Goal: Task Accomplishment & Management: Complete application form

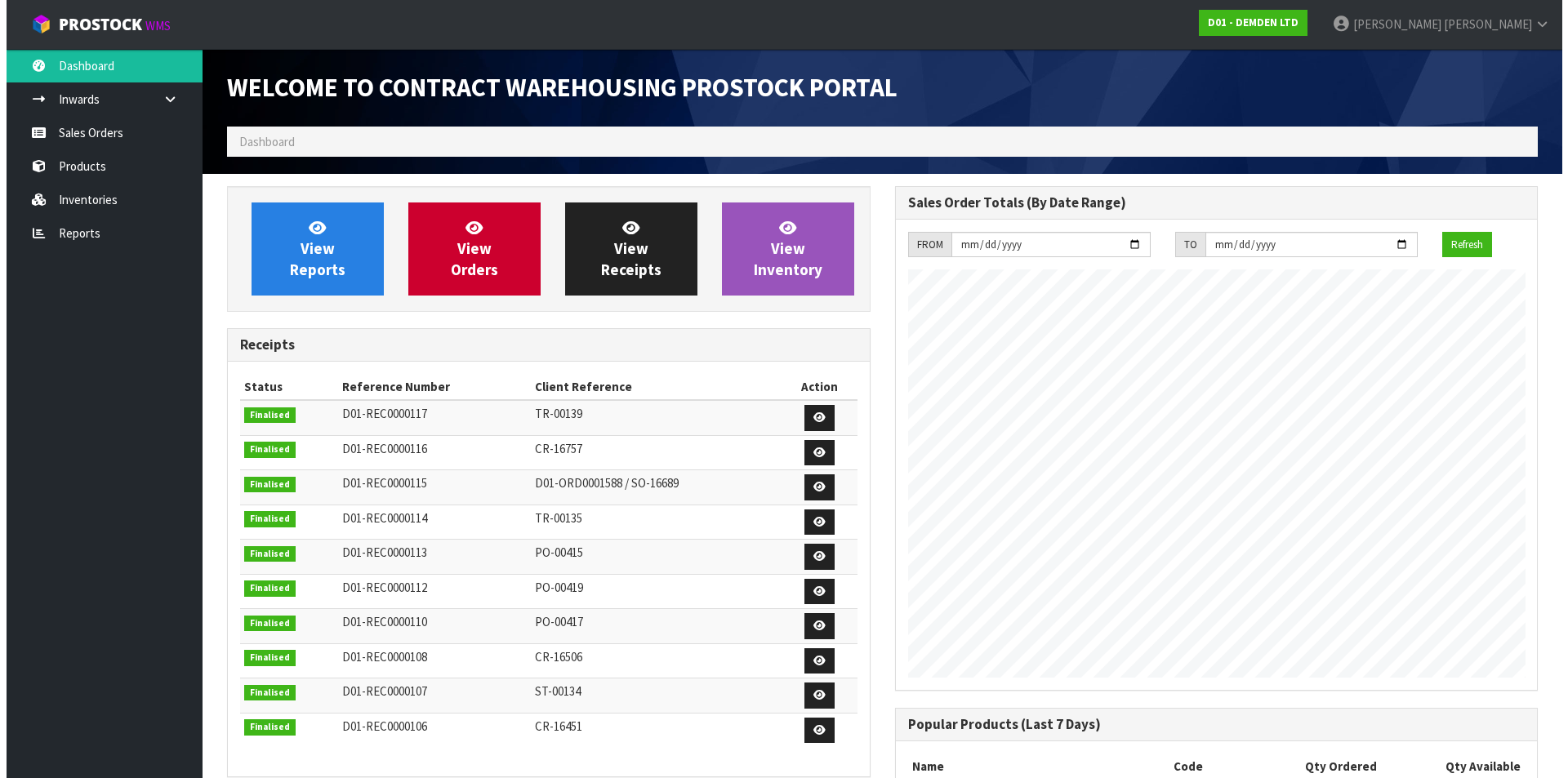
scroll to position [667, 667]
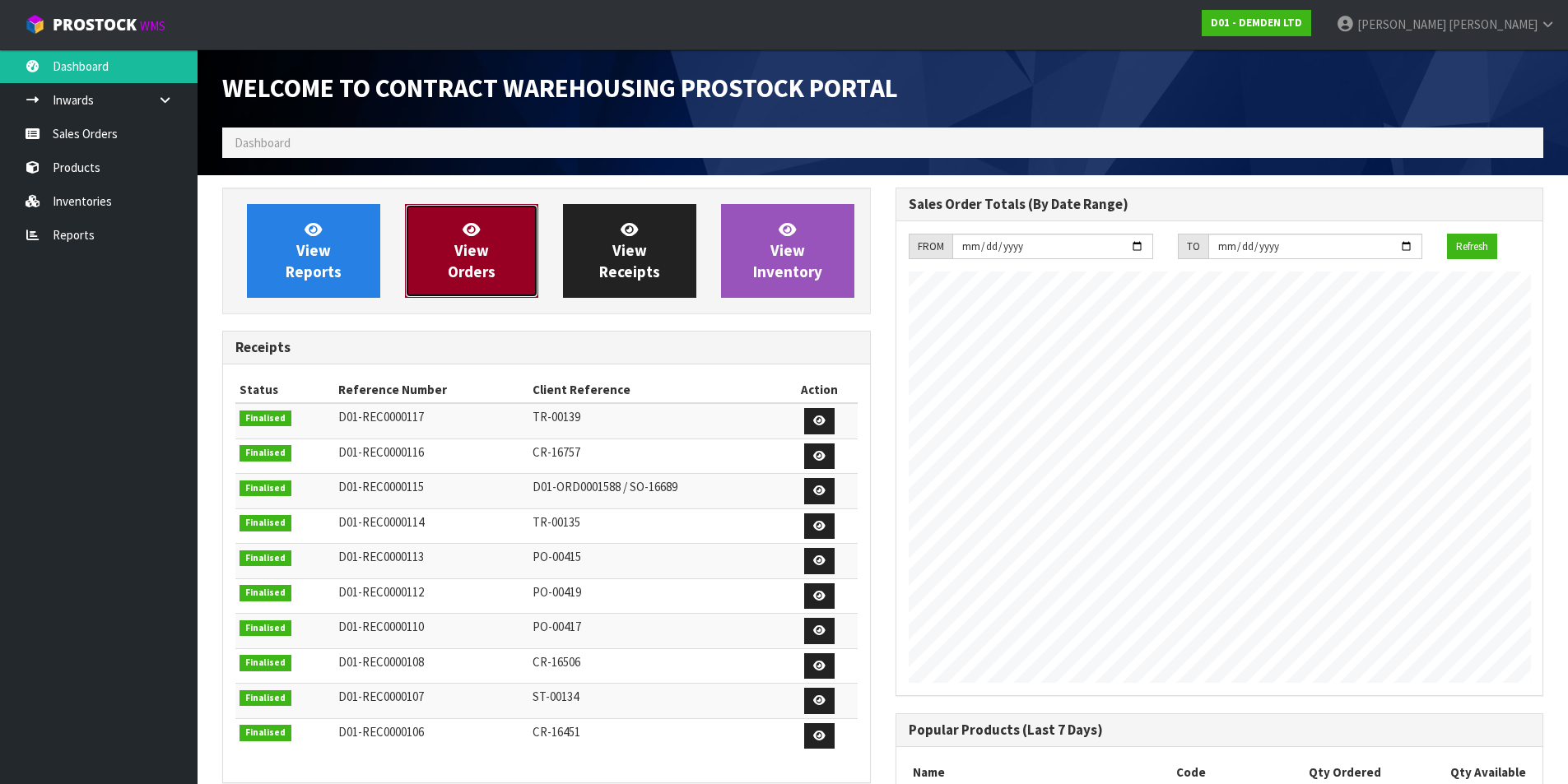
click at [475, 243] on span "View Orders" at bounding box center [472, 251] width 48 height 62
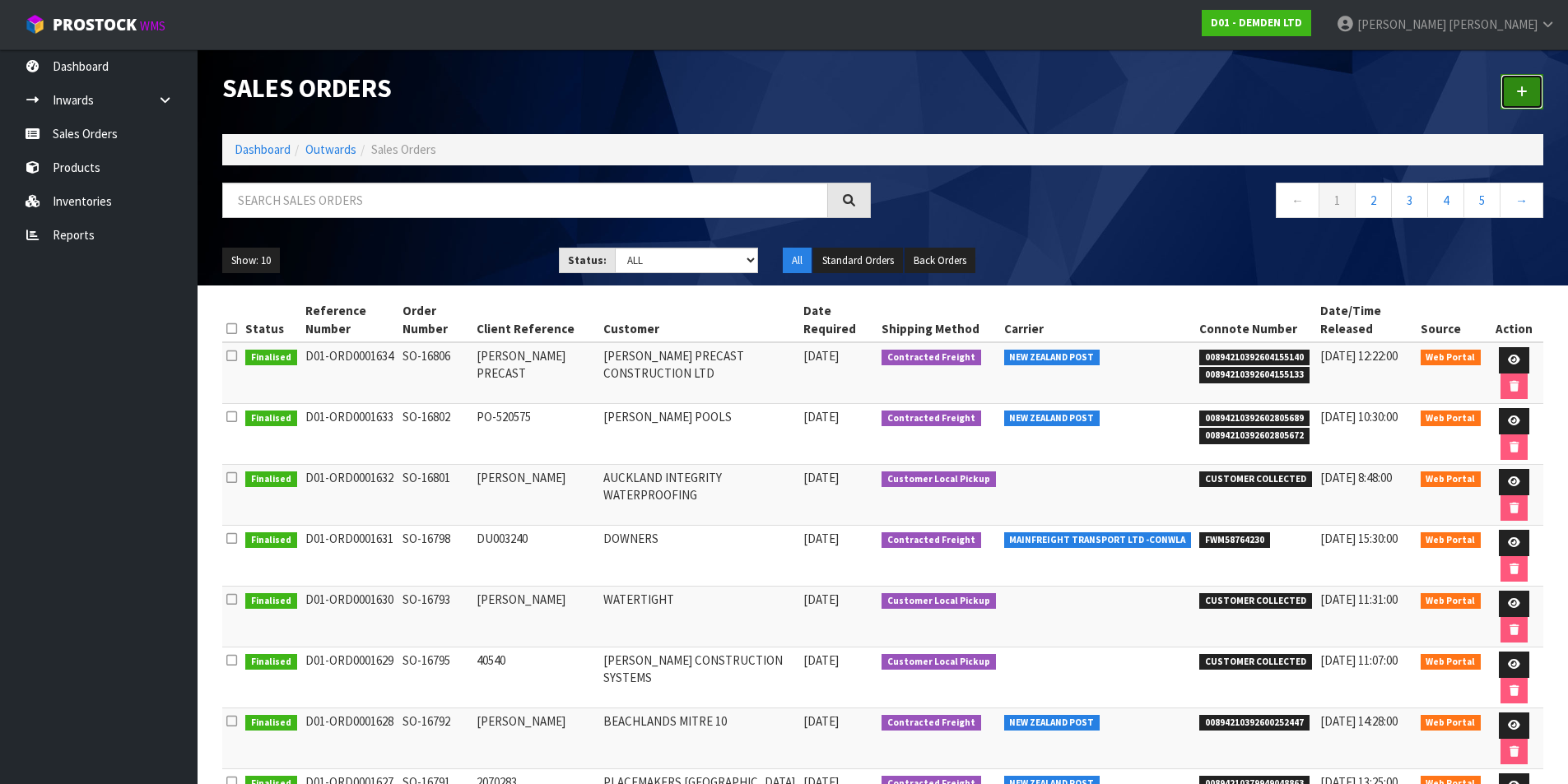
click at [1521, 86] on icon at bounding box center [1521, 92] width 11 height 12
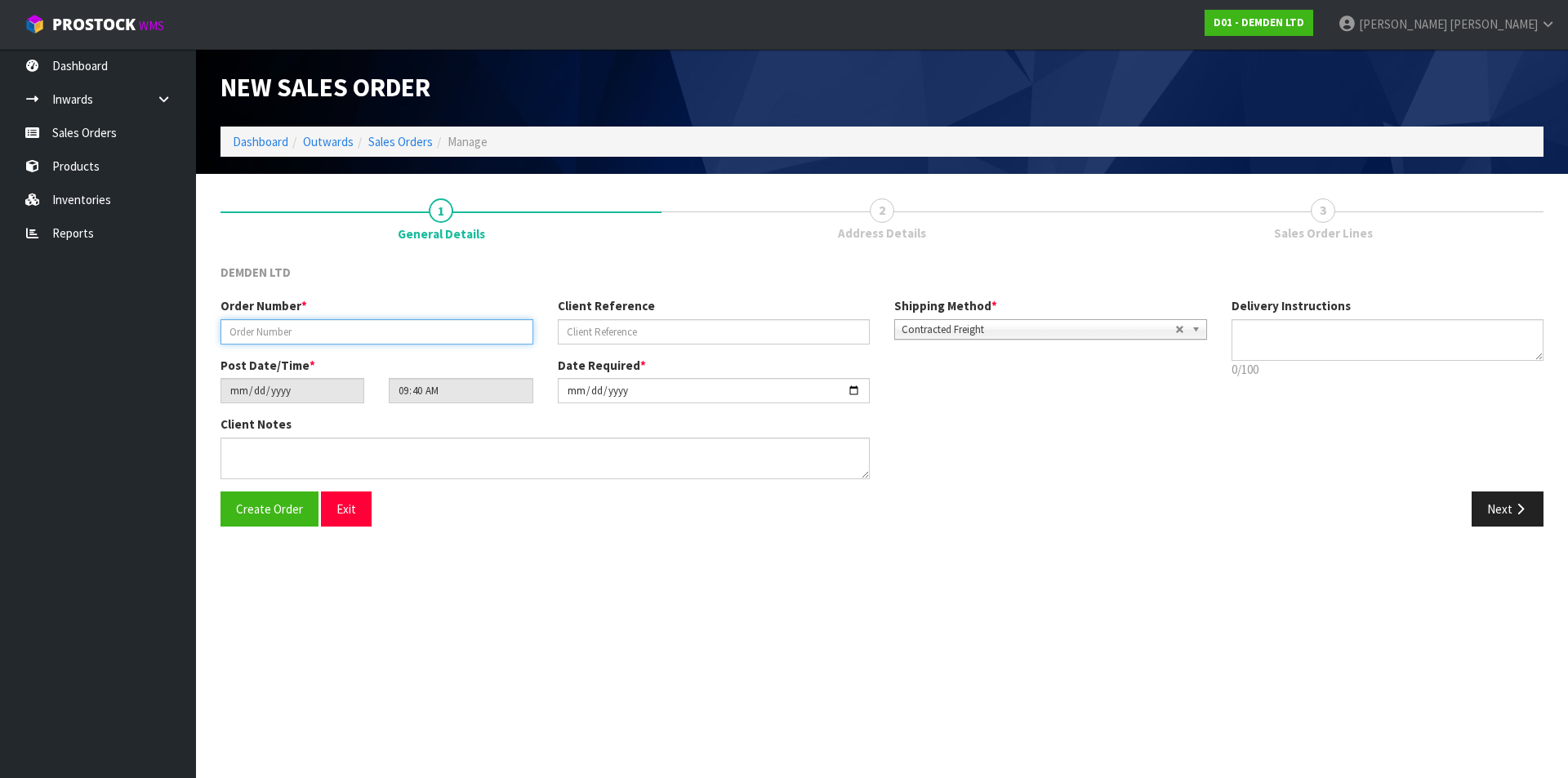
click at [317, 329] on input "text" at bounding box center [377, 331] width 313 height 25
type input "SO-16812"
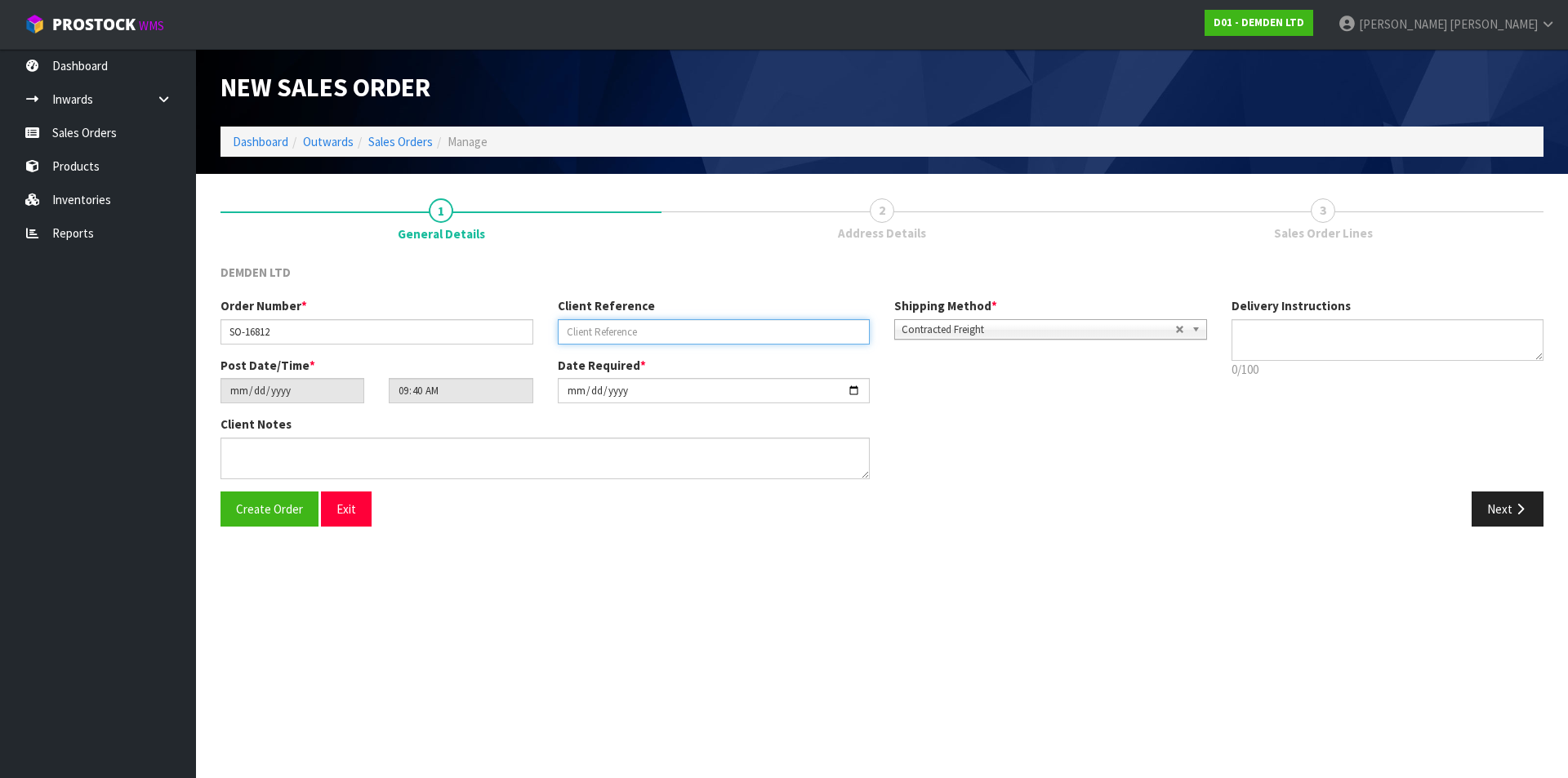
click at [583, 329] on input "text" at bounding box center [713, 331] width 313 height 25
paste input "PO A-569800"
type input "PO A-569800"
click at [578, 592] on section "New Sales Order Dashboard Outwards Sales Orders Manage New Sales Order Dashboar…" at bounding box center [784, 389] width 1568 height 778
click at [1501, 500] on button "Next" at bounding box center [1508, 509] width 72 height 35
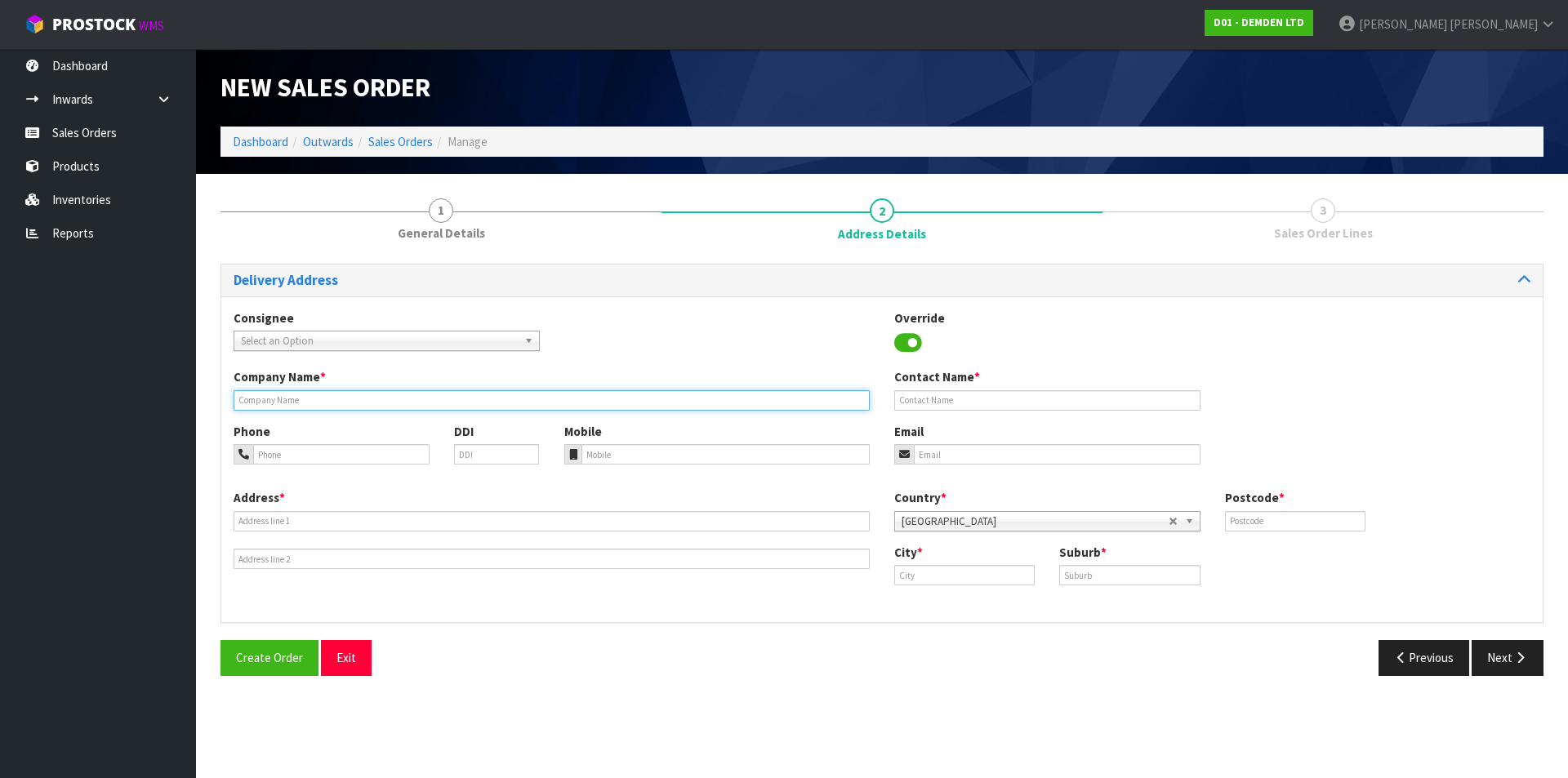
click at [328, 399] on input "text" at bounding box center [552, 400] width 636 height 20
type input "G"
type input "MITRE 10 MEGA GLENFIELD"
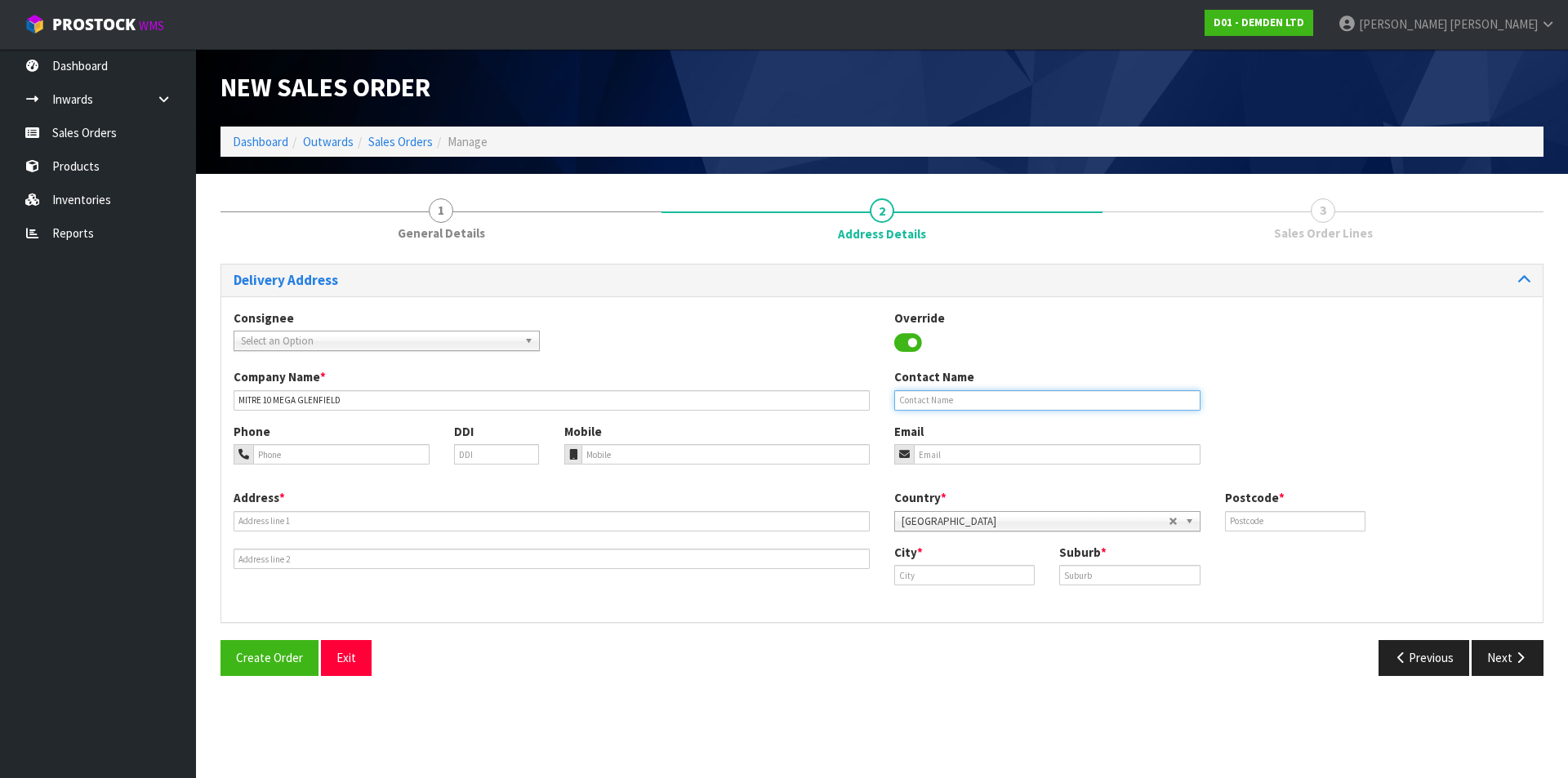
click at [900, 395] on input "text" at bounding box center [1047, 400] width 306 height 20
type input "[PERSON_NAME]"
click at [608, 453] on input "tel" at bounding box center [726, 454] width 289 height 20
click at [933, 454] on input "email" at bounding box center [1057, 454] width 287 height 20
click at [636, 456] on input "tel" at bounding box center [726, 454] width 289 height 20
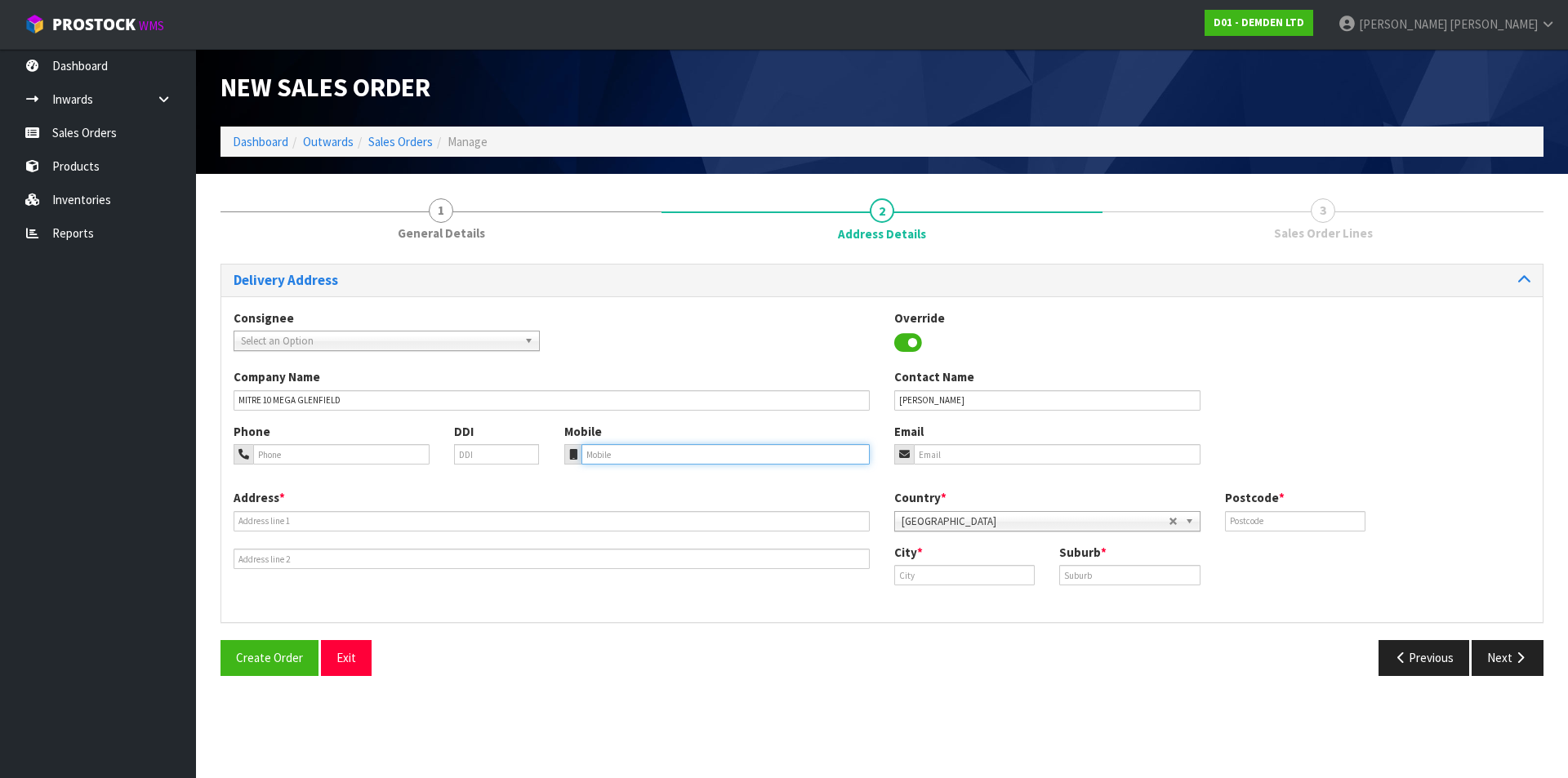
paste input "09 440 5125"
type input "09 440 5125"
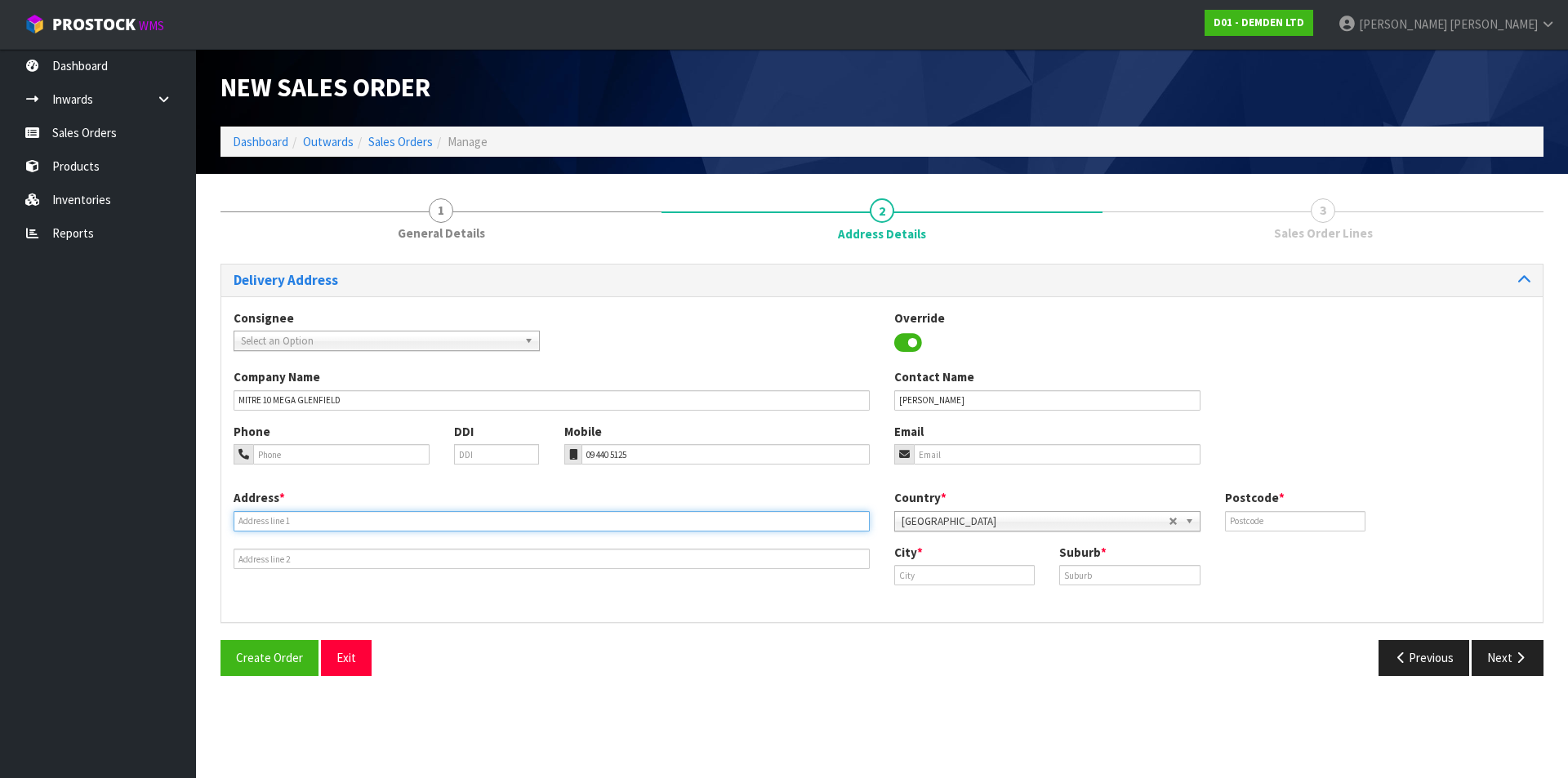
click at [378, 525] on input "text" at bounding box center [552, 520] width 636 height 20
type input "[STREET_ADDRESS]"
type input "0627"
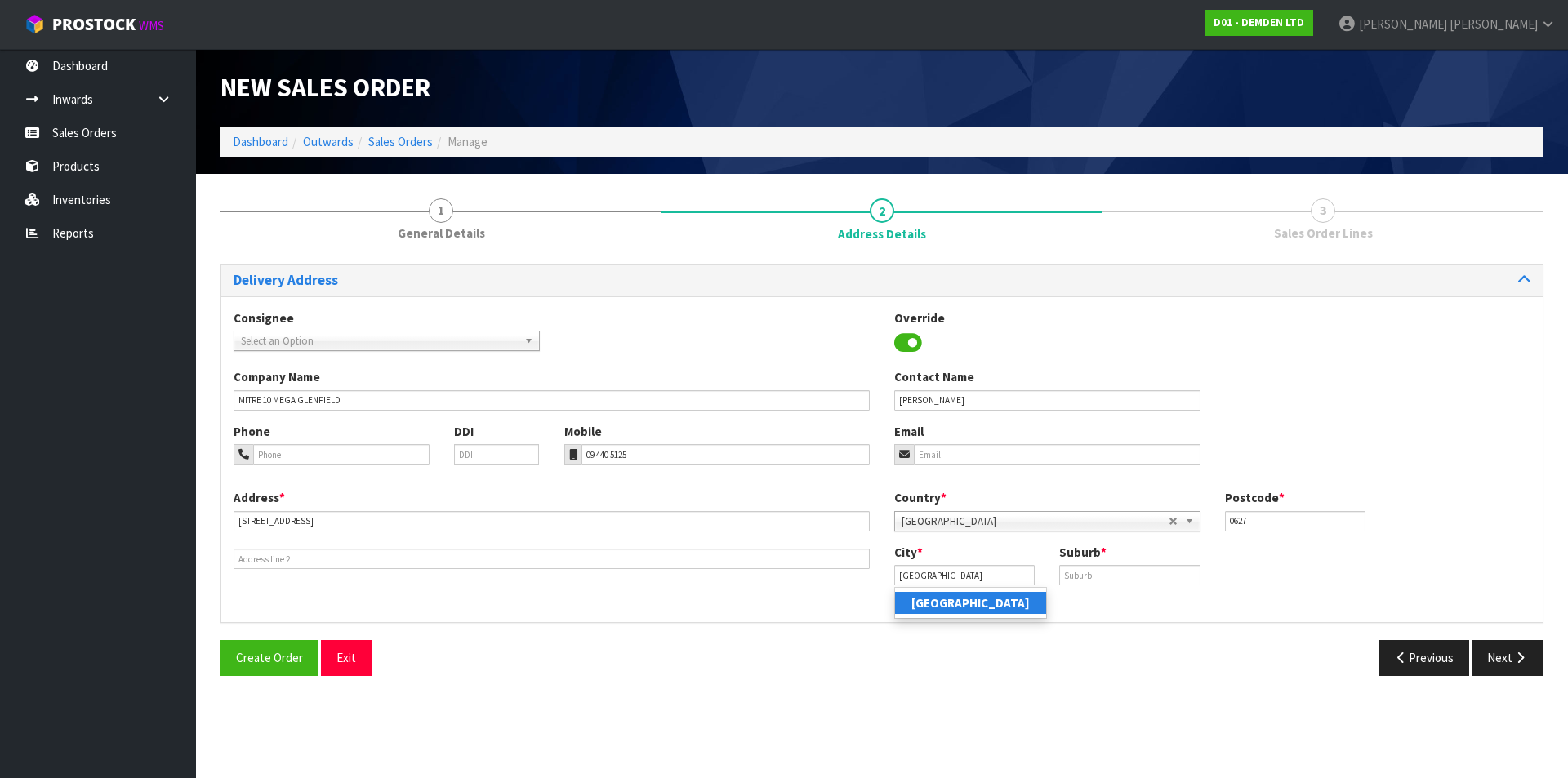
click at [945, 600] on strong "[GEOGRAPHIC_DATA]" at bounding box center [970, 603] width 118 height 16
type input "[GEOGRAPHIC_DATA]"
click at [1073, 568] on input "text" at bounding box center [1130, 575] width 140 height 20
type input "GLENFIELD"
click at [1516, 662] on icon "button" at bounding box center [1521, 658] width 16 height 12
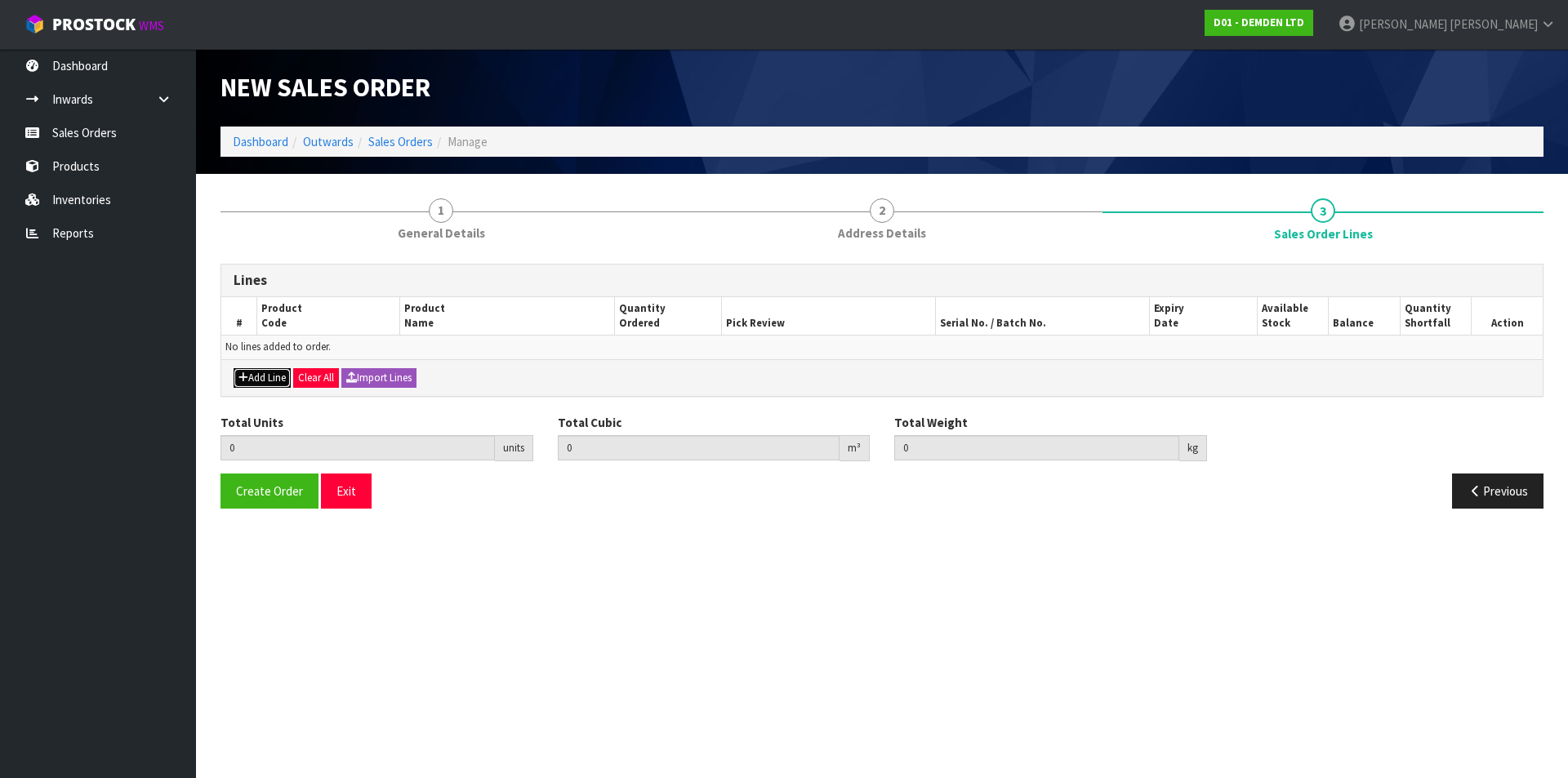
click at [259, 378] on button "Add Line" at bounding box center [262, 378] width 57 height 19
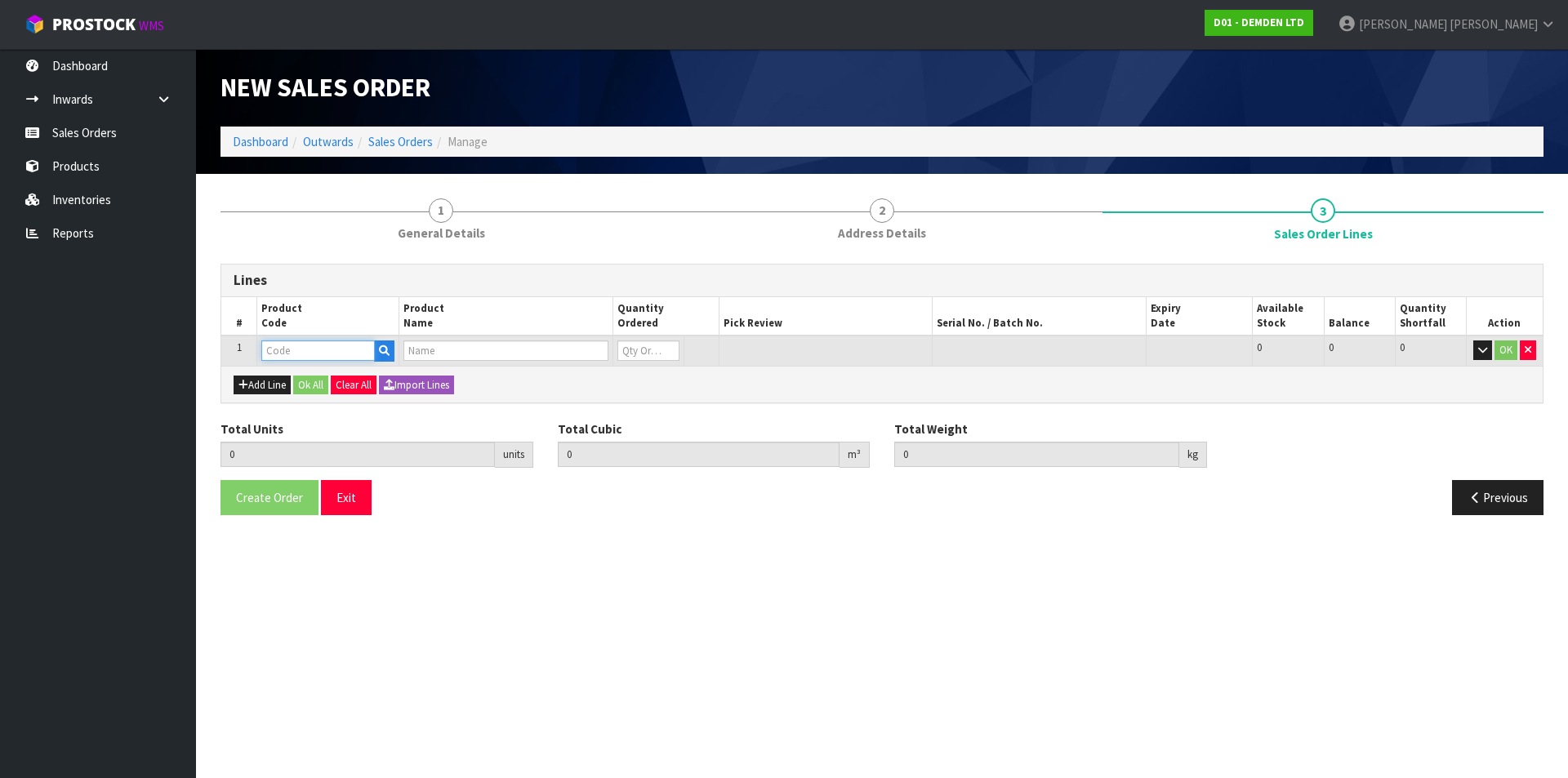
click at [279, 344] on input "text" at bounding box center [318, 350] width 114 height 20
type input "200020"
type input "0.000000"
type input "0.000"
type input "KUNISEAL 20 LM"
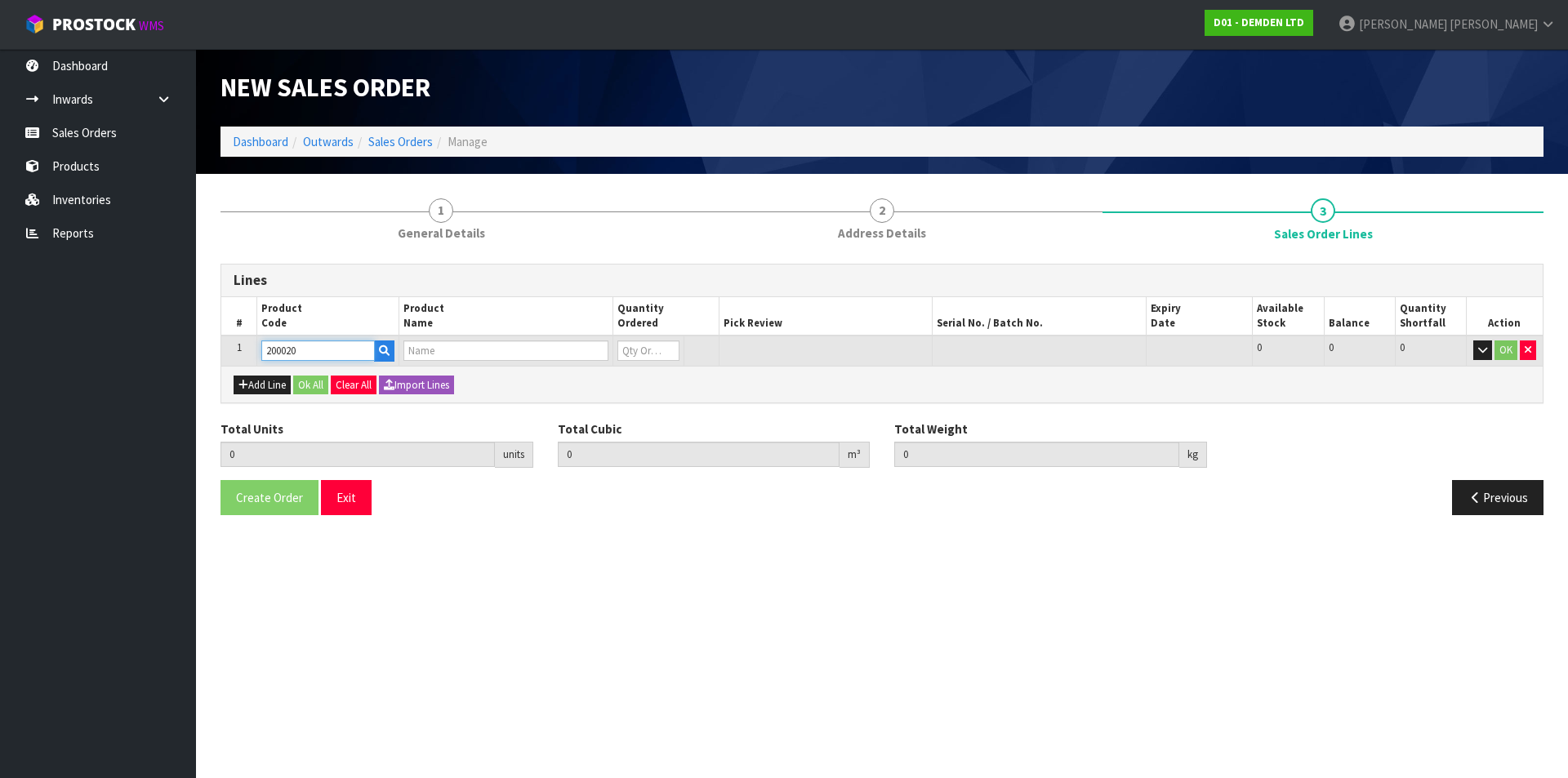
type input "0"
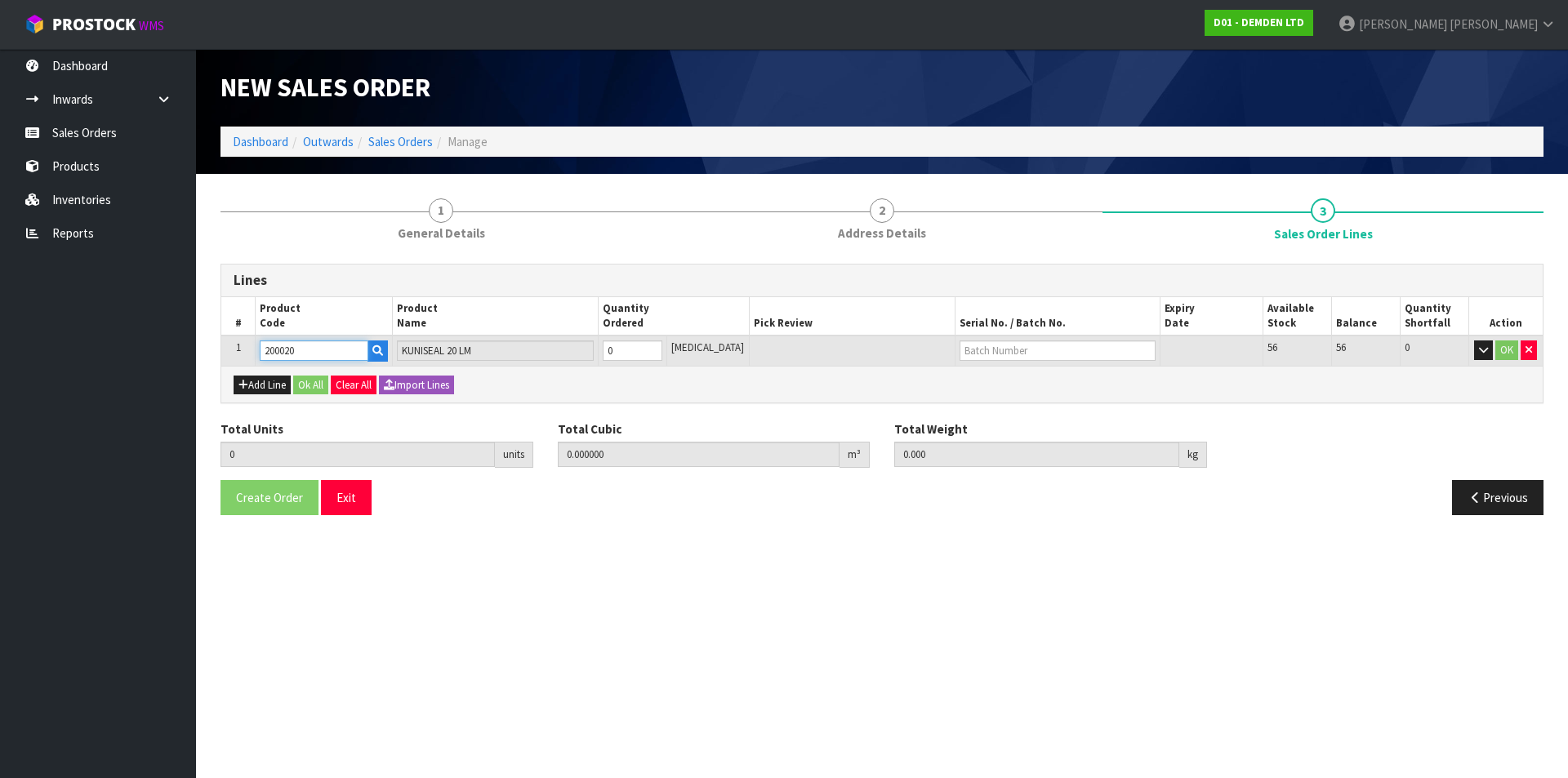
type input "200020"
click at [663, 356] on input "0" at bounding box center [633, 350] width 60 height 20
type input "1"
type input "0.011664"
type input "8.62"
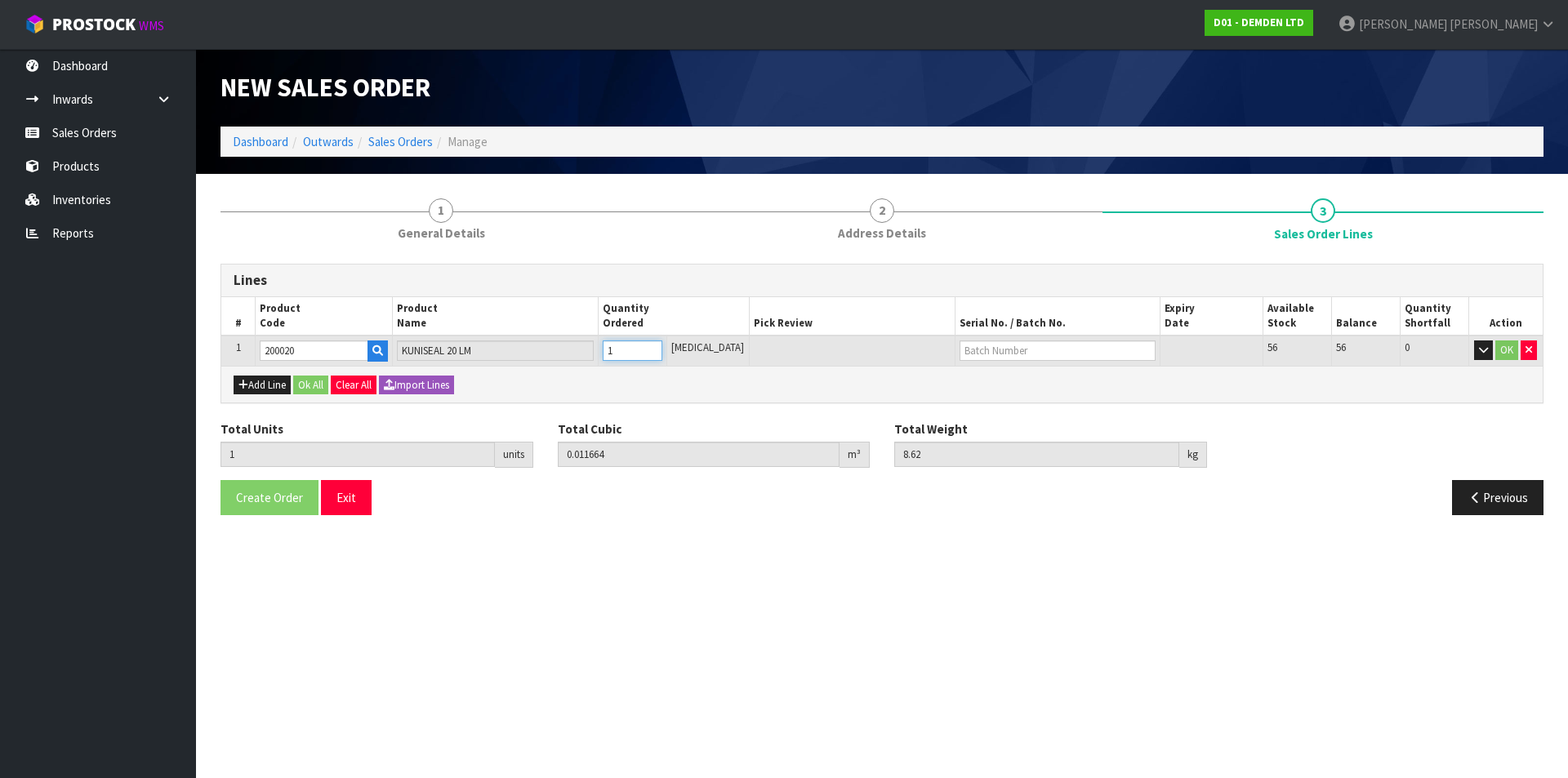
type input "1"
click at [663, 345] on input "1" at bounding box center [633, 350] width 60 height 20
click at [973, 348] on input "text" at bounding box center [1058, 350] width 197 height 20
click at [974, 371] on link "H-401" at bounding box center [1003, 378] width 129 height 22
type input "H-401"
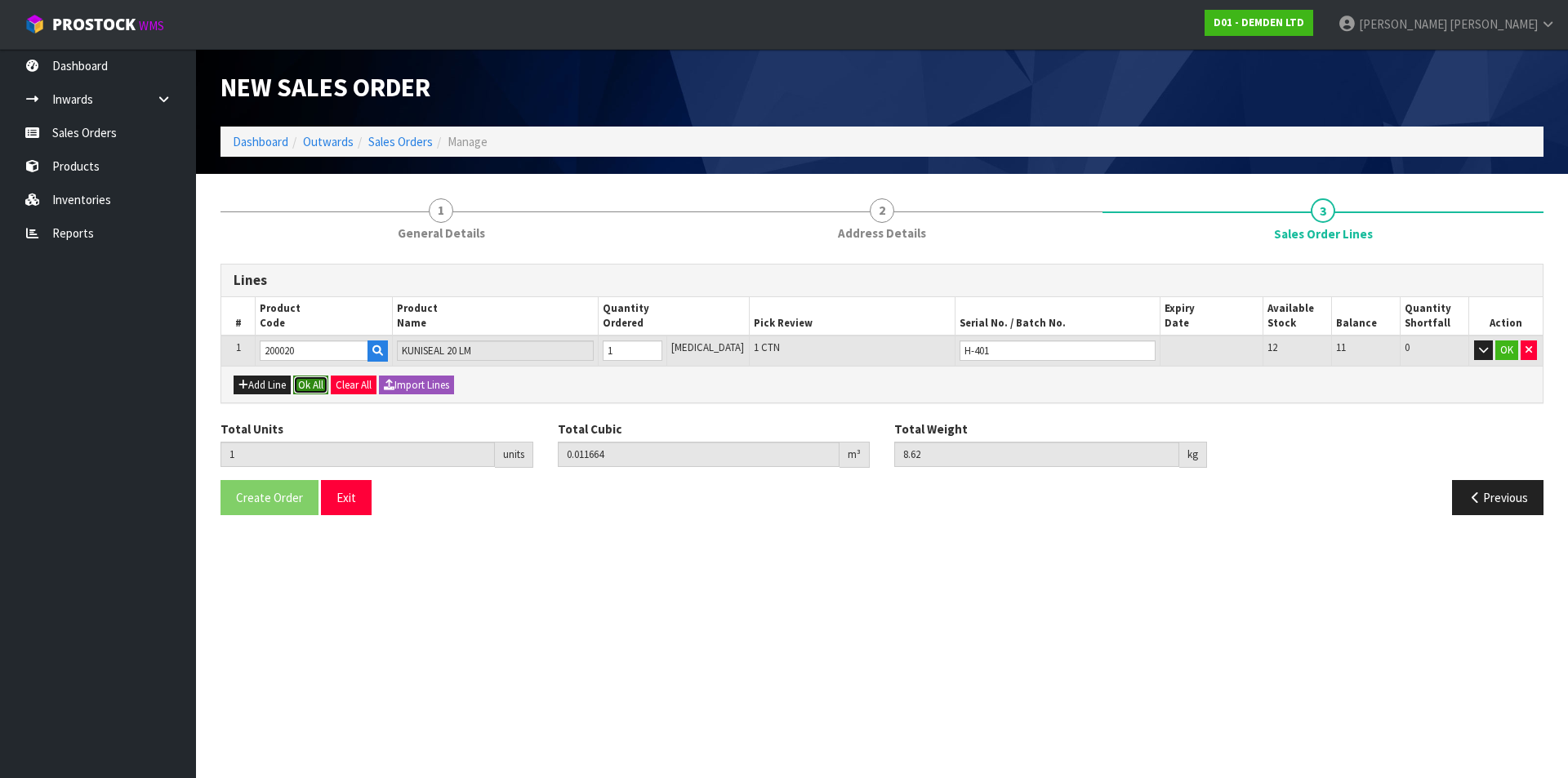
click at [316, 383] on button "Ok All" at bounding box center [311, 385] width 35 height 19
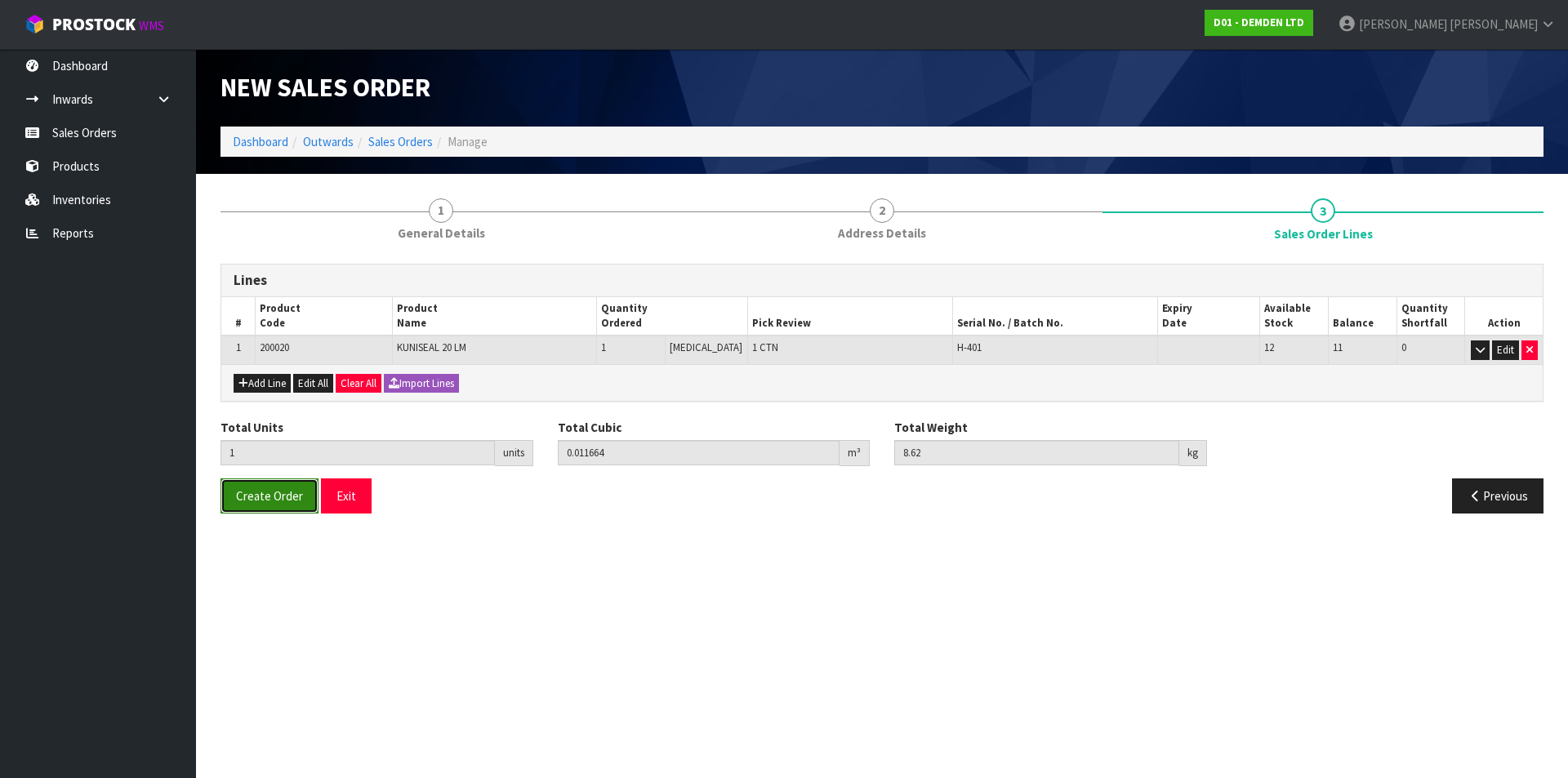
click at [264, 502] on span "Create Order" at bounding box center [269, 496] width 67 height 16
